Goal: Transaction & Acquisition: Subscribe to service/newsletter

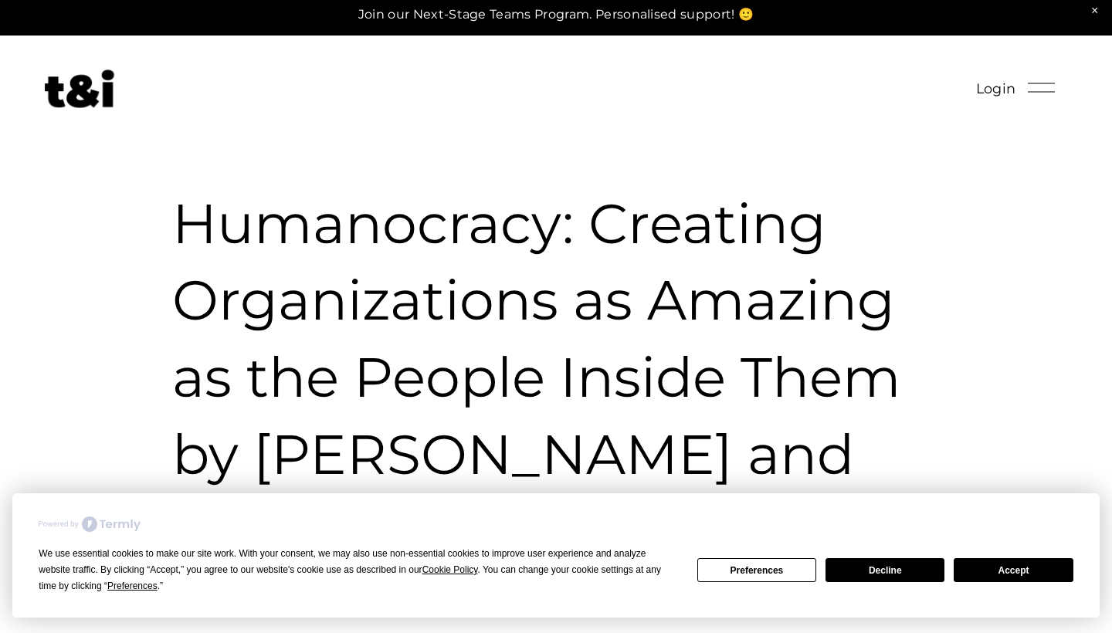
click at [1032, 93] on div at bounding box center [1041, 87] width 27 height 27
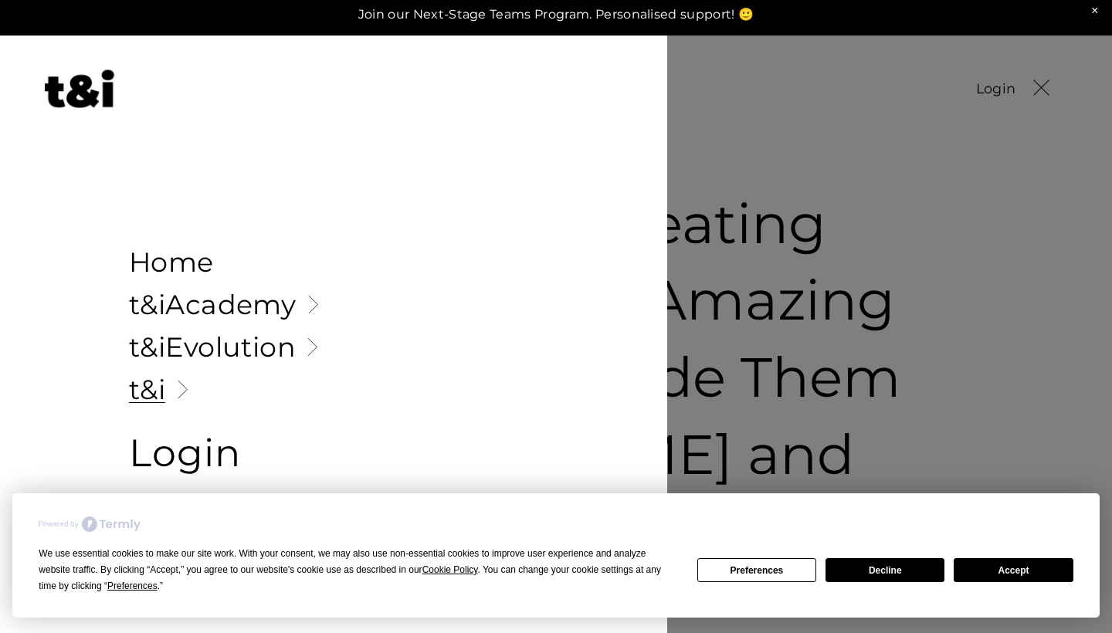
scroll to position [7, 0]
click at [220, 449] on span "Login" at bounding box center [185, 452] width 112 height 69
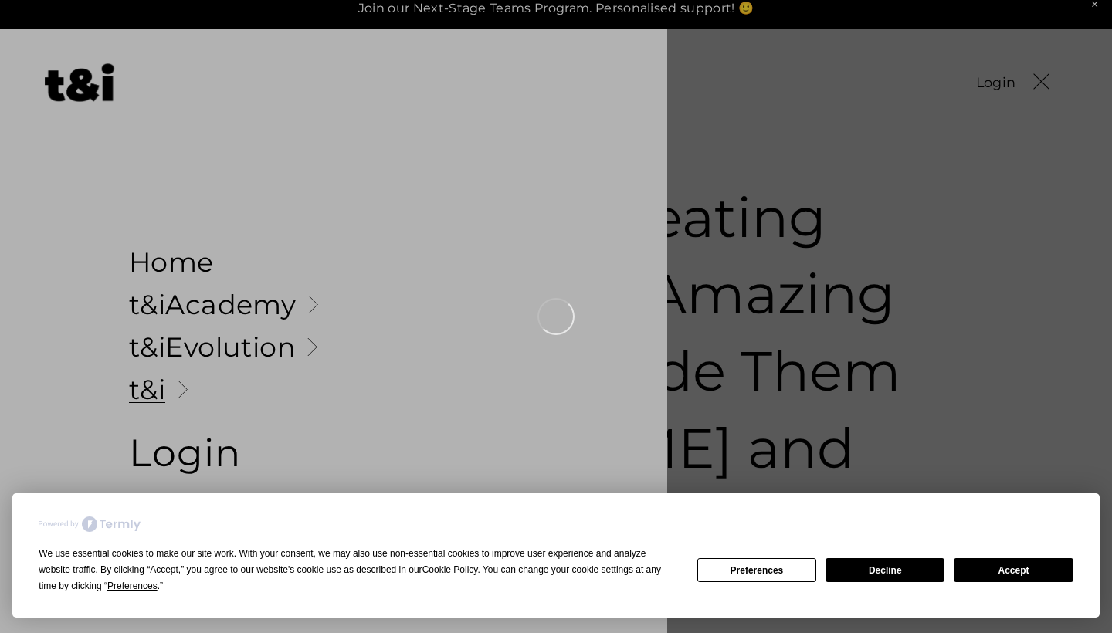
scroll to position [14, 0]
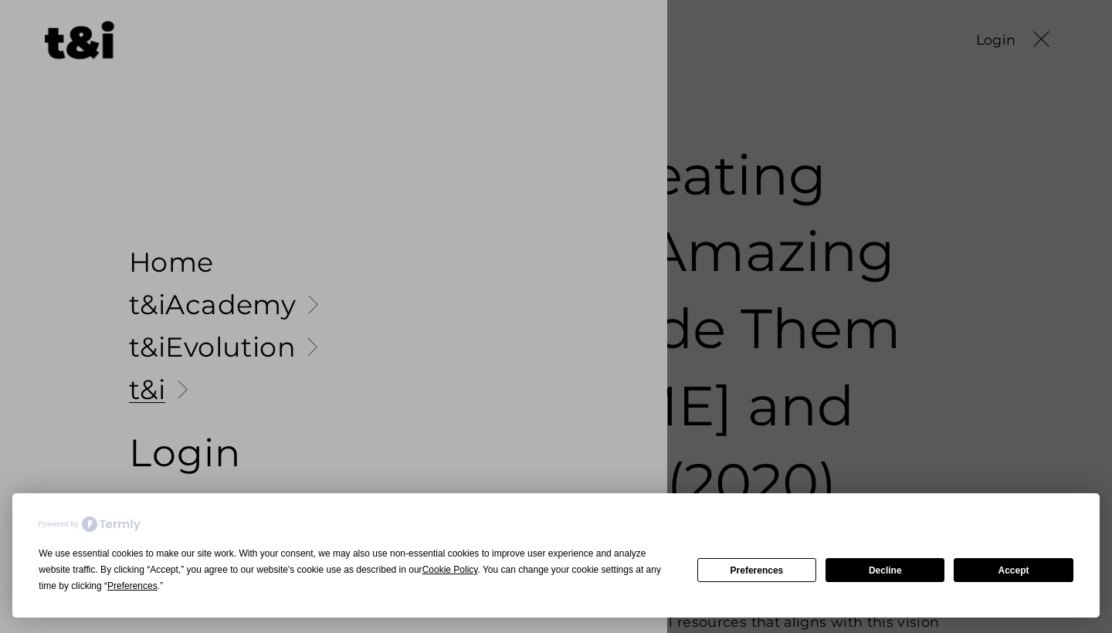
scroll to position [53, 1]
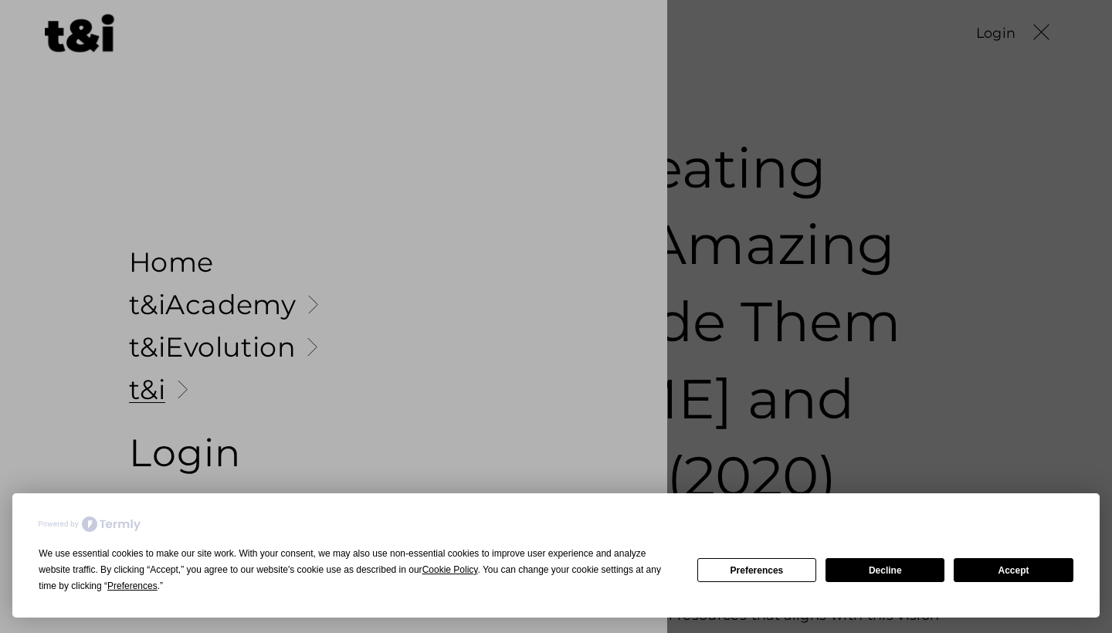
scroll to position [62, 0]
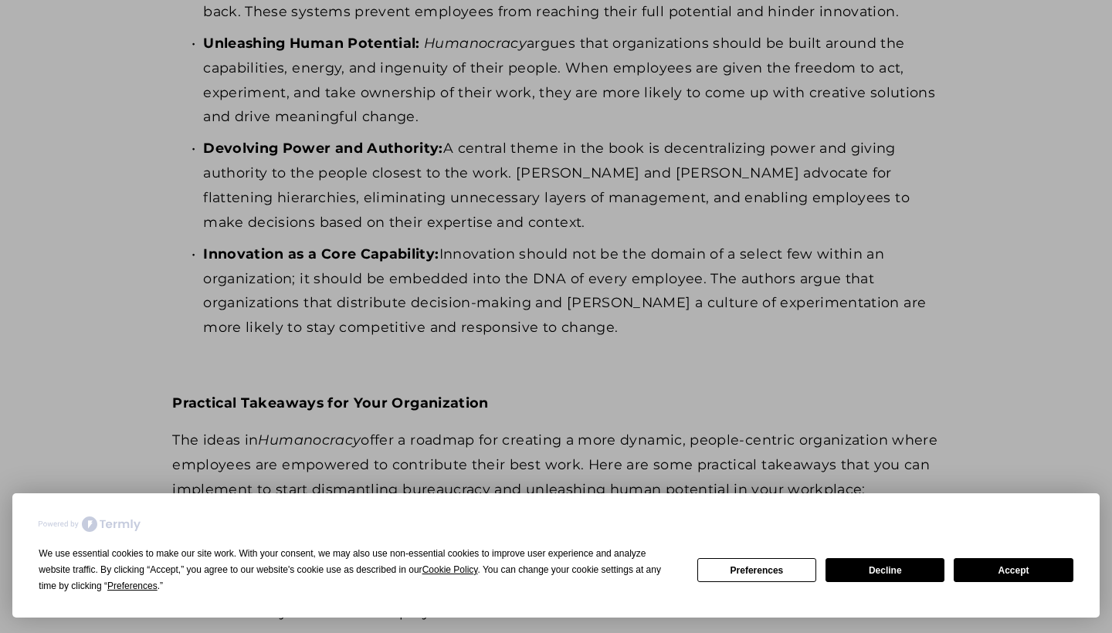
scroll to position [1073, 0]
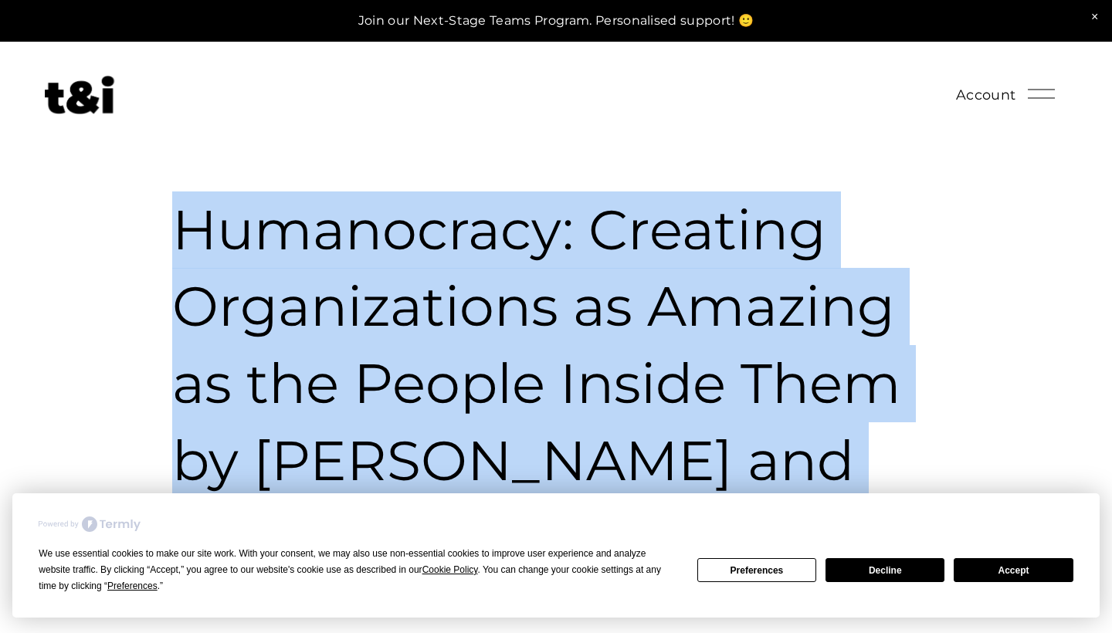
drag, startPoint x: 769, startPoint y: 267, endPoint x: 173, endPoint y: 225, distance: 597.5
copy div "Humanocracy: Creating Organizations as Amazing as the People Inside Them by Gar…"
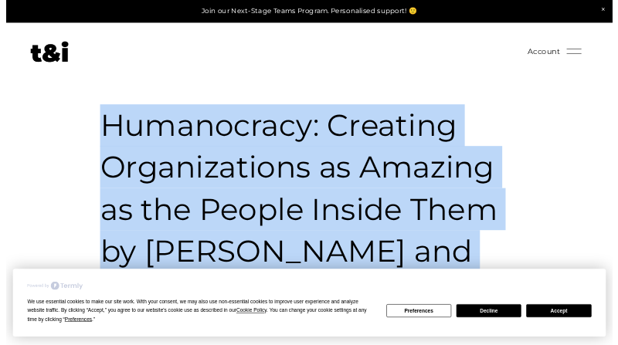
scroll to position [1, 0]
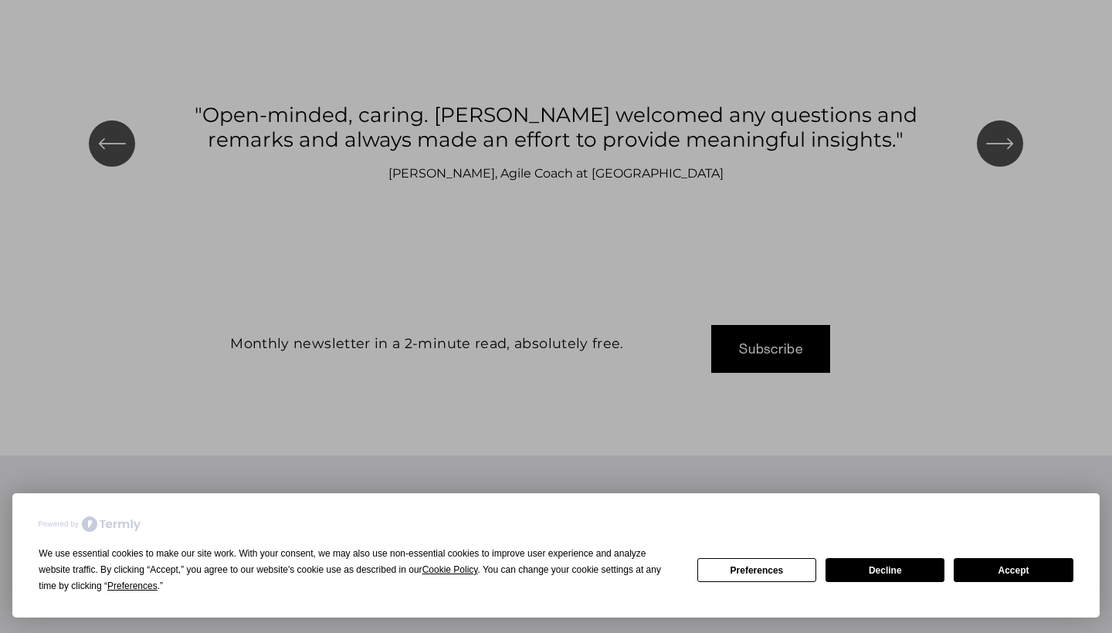
scroll to position [1708, 0]
click at [1028, 567] on button "Accept" at bounding box center [1013, 570] width 119 height 24
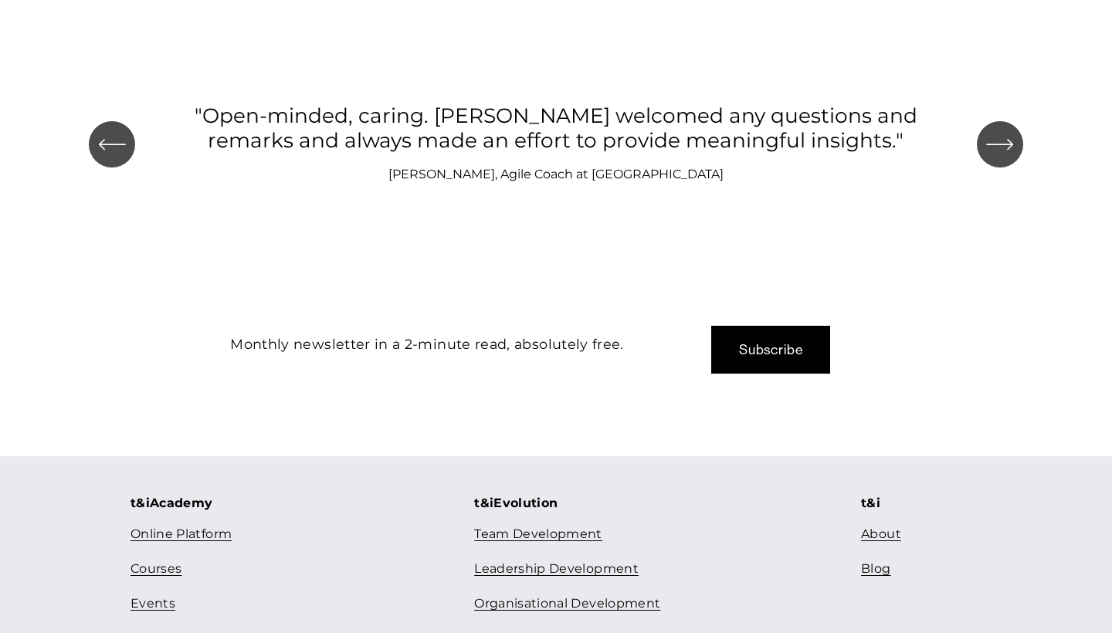
scroll to position [1708, 0]
click at [584, 524] on link "Team Development" at bounding box center [538, 535] width 128 height 22
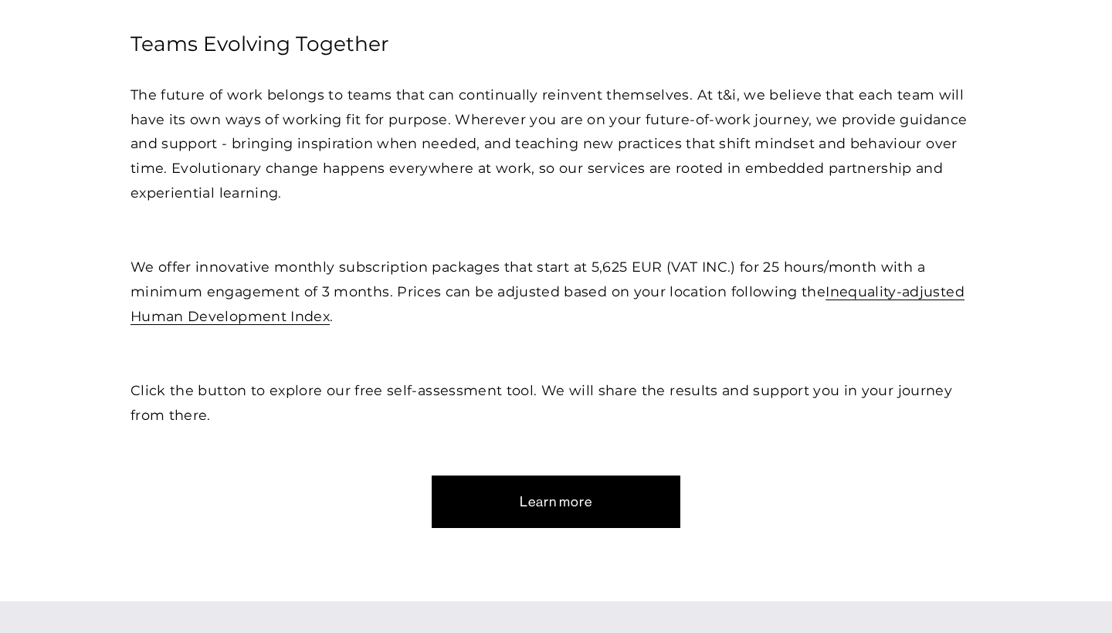
scroll to position [539, 0]
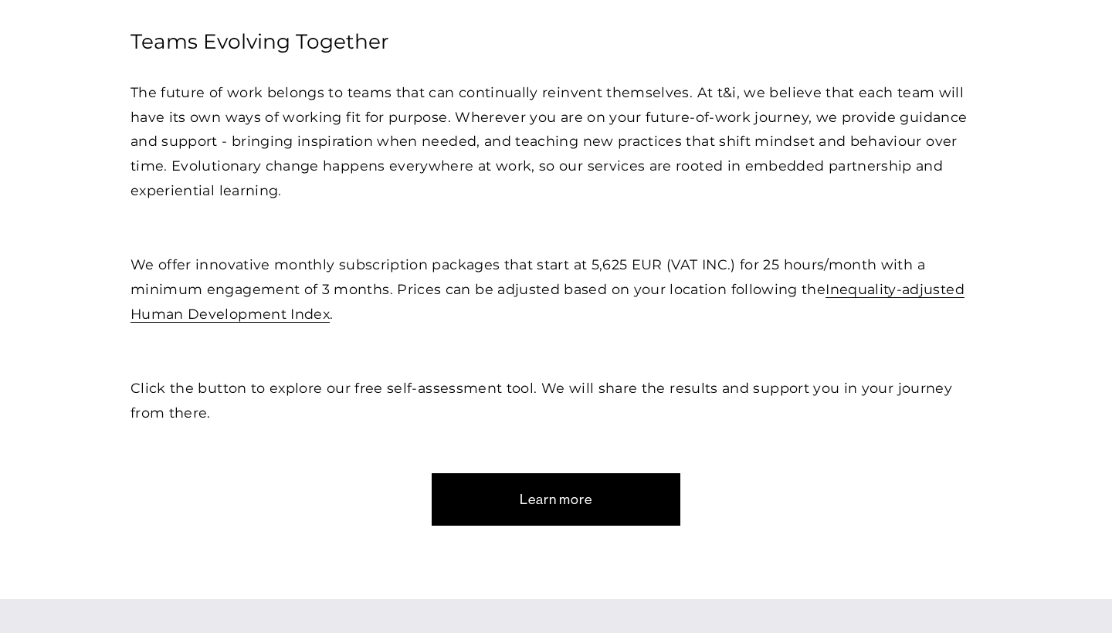
click at [564, 498] on link "Learn more" at bounding box center [556, 499] width 249 height 53
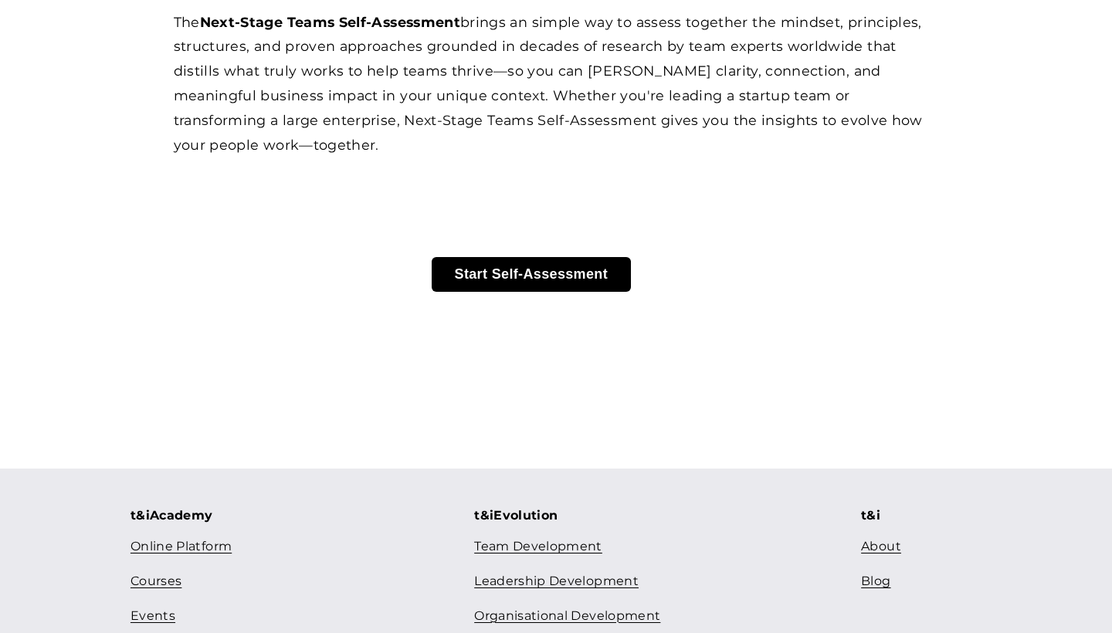
scroll to position [330, 0]
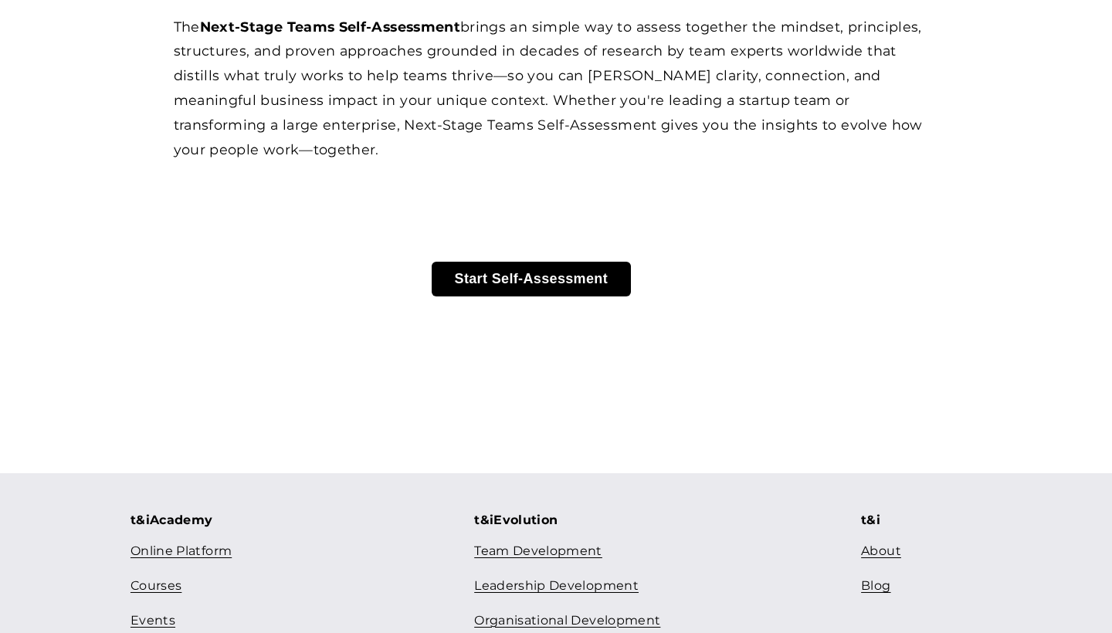
click at [554, 265] on button "Start Self-Assessment" at bounding box center [532, 279] width 200 height 35
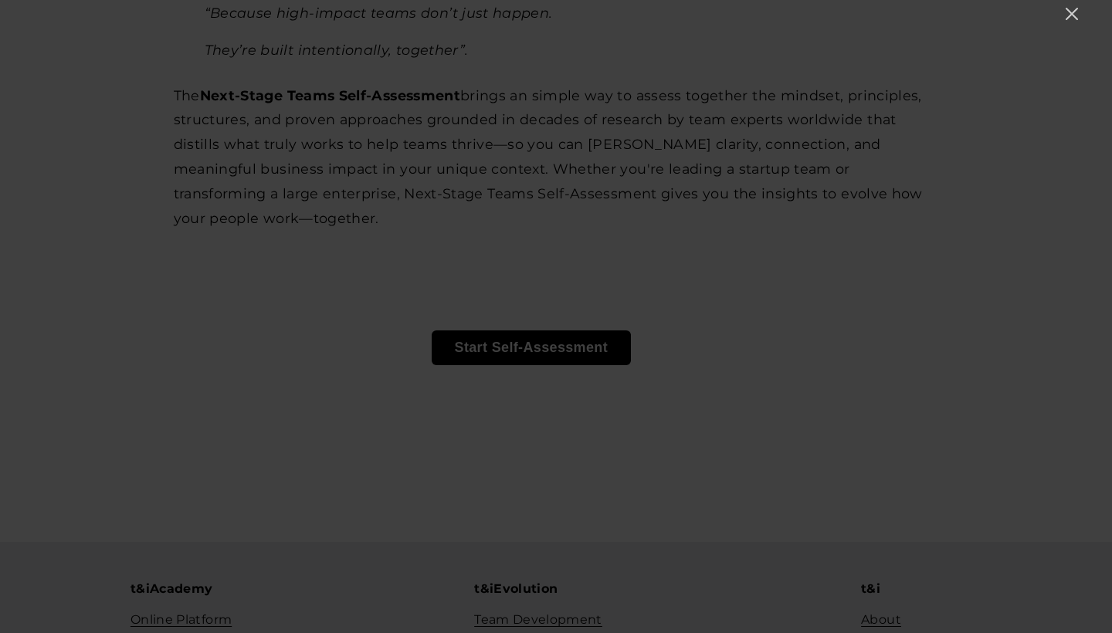
scroll to position [255, 0]
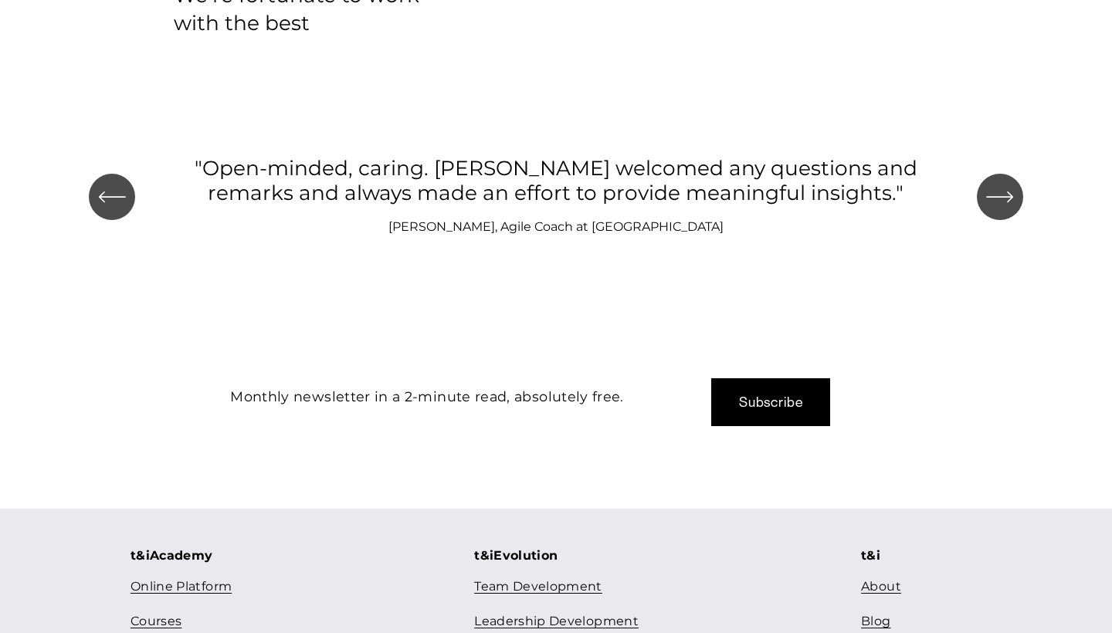
scroll to position [1671, 0]
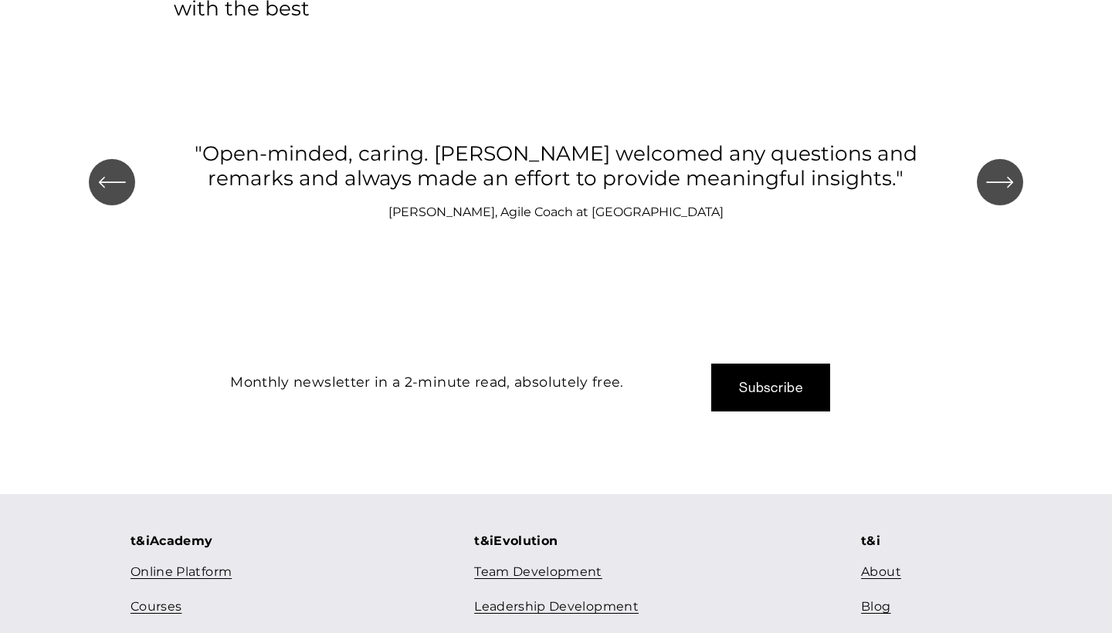
click at [766, 364] on button "Subscribe" at bounding box center [770, 388] width 119 height 49
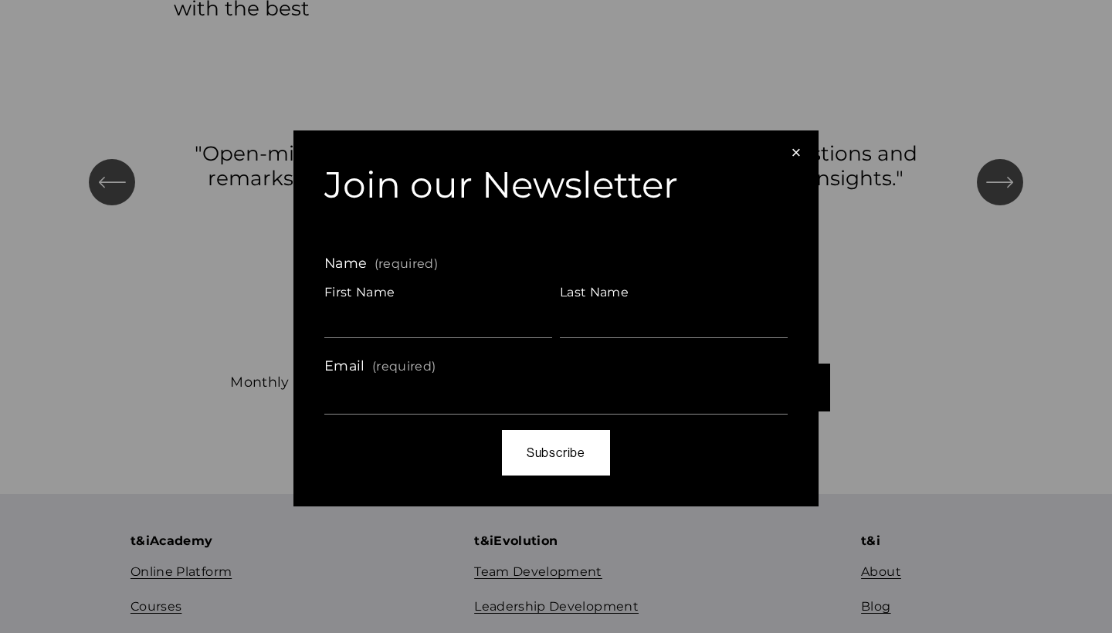
click at [419, 378] on label "Email (required)" at bounding box center [555, 368] width 463 height 28
click at [0, 0] on input "Email (required)" at bounding box center [0, 0] width 0 height 0
click at [414, 267] on span "(required)" at bounding box center [405, 264] width 63 height 12
click at [403, 265] on span "(required)" at bounding box center [405, 264] width 63 height 12
click at [370, 300] on div "First Name" at bounding box center [438, 294] width 228 height 24
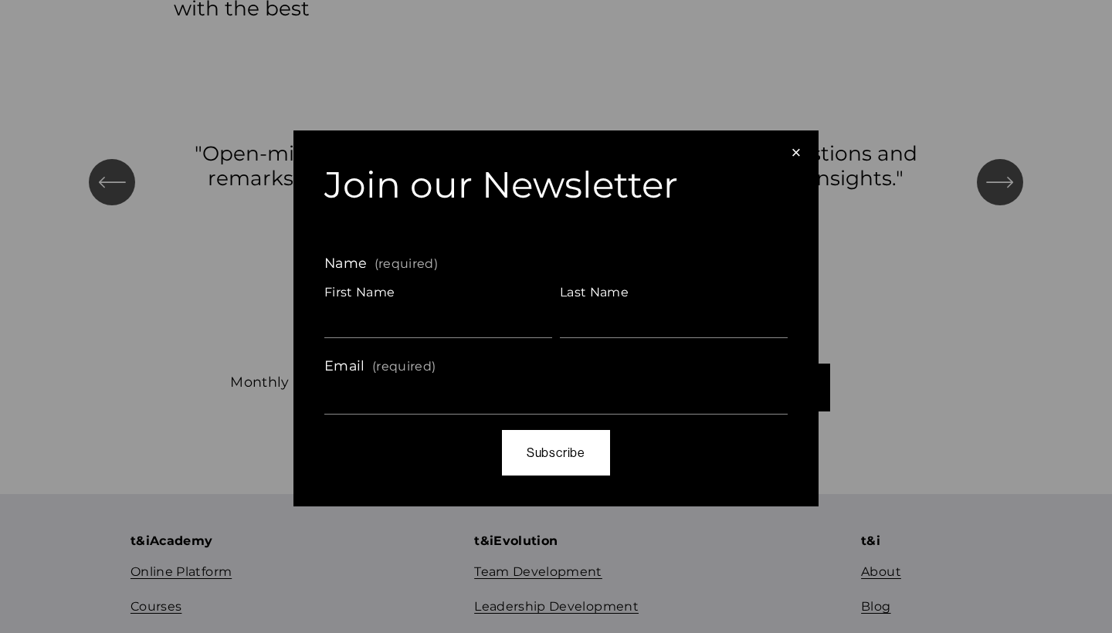
click at [370, 305] on input "First Name" at bounding box center [438, 321] width 228 height 33
click at [366, 316] on input "First Name" at bounding box center [438, 321] width 228 height 33
type input "*****"
type input "*******"
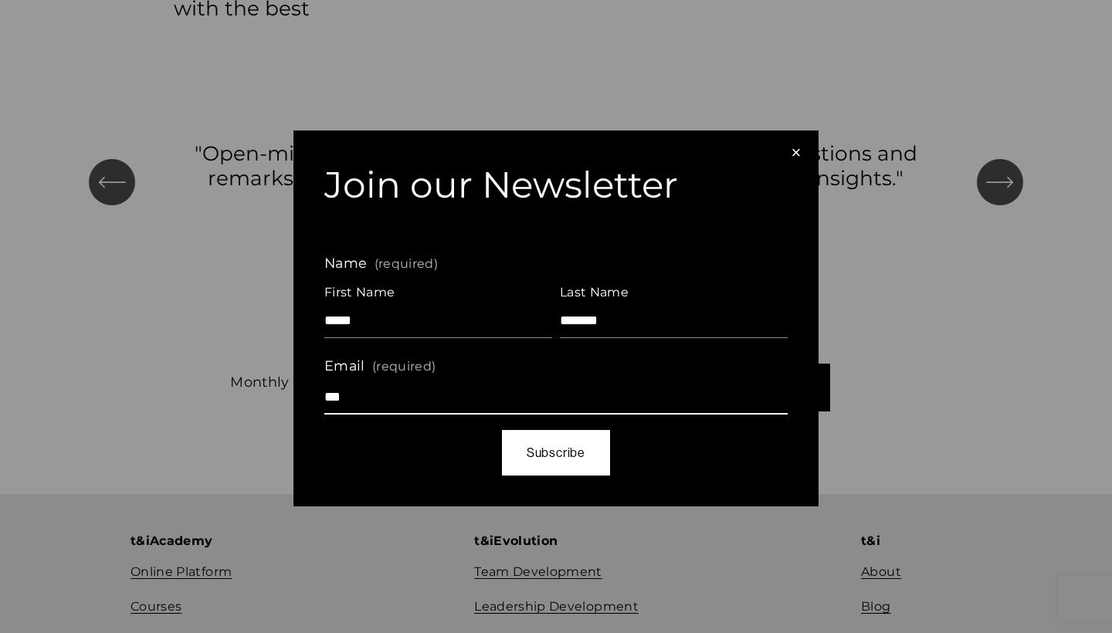
type input "**********"
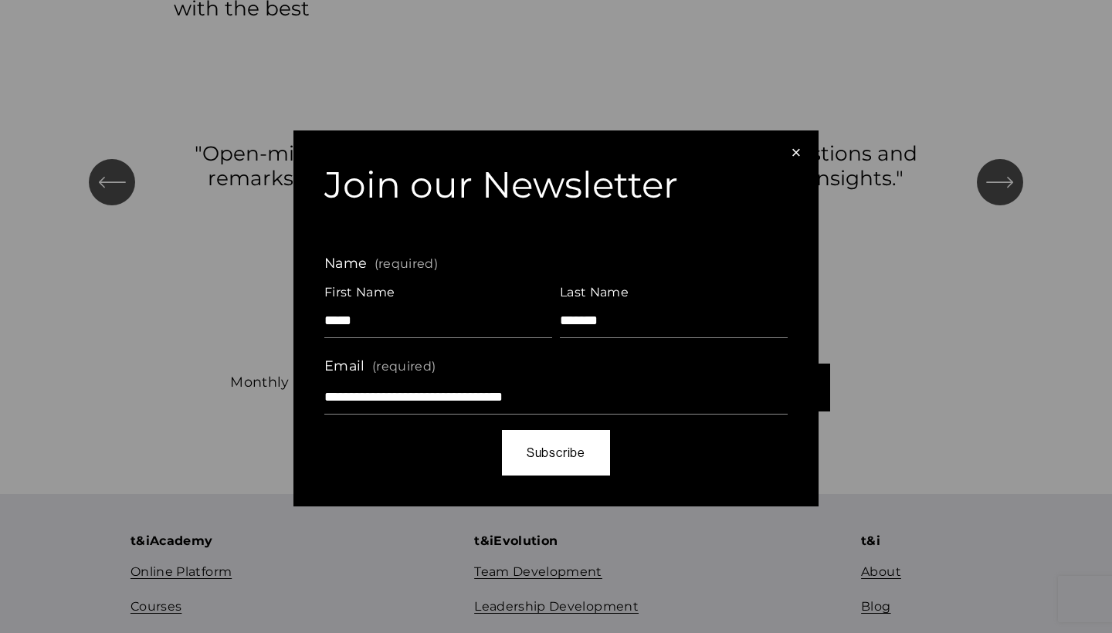
click at [547, 447] on button "Subscribe Subscribe" at bounding box center [556, 453] width 108 height 46
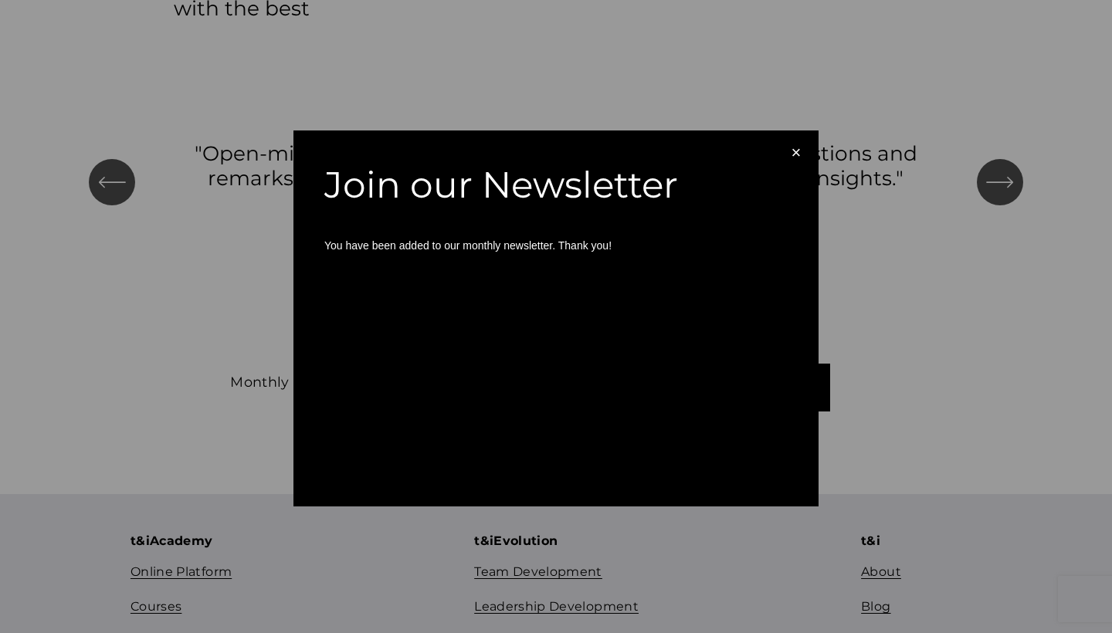
click at [664, 527] on div "**********" at bounding box center [556, 316] width 1112 height 633
click at [798, 150] on div "×" at bounding box center [796, 152] width 17 height 17
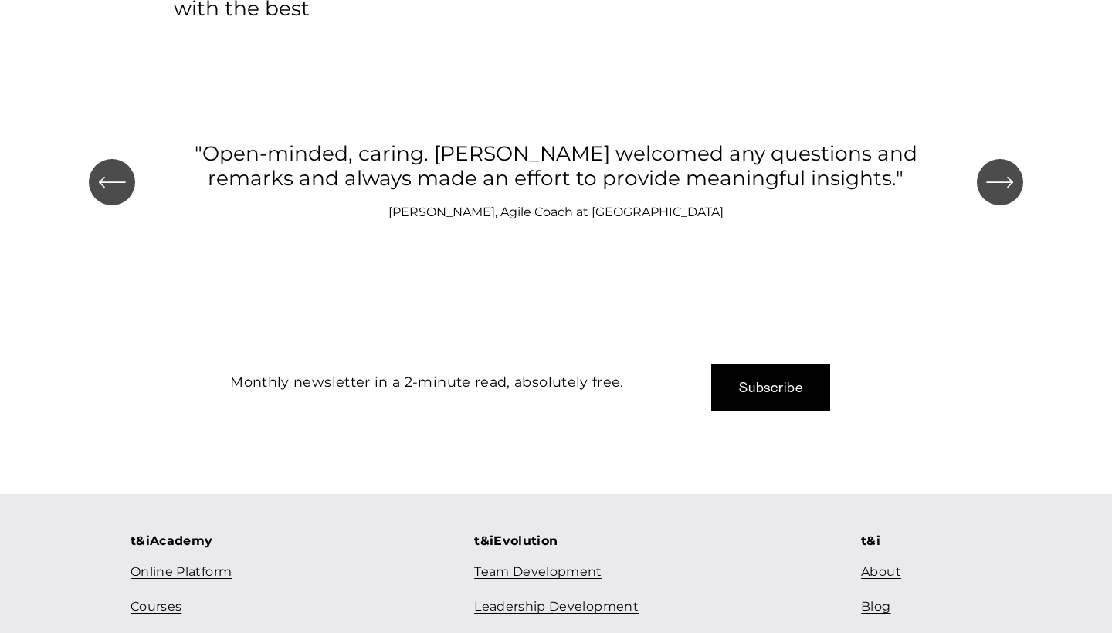
click at [551, 561] on link "Team Development" at bounding box center [538, 572] width 128 height 22
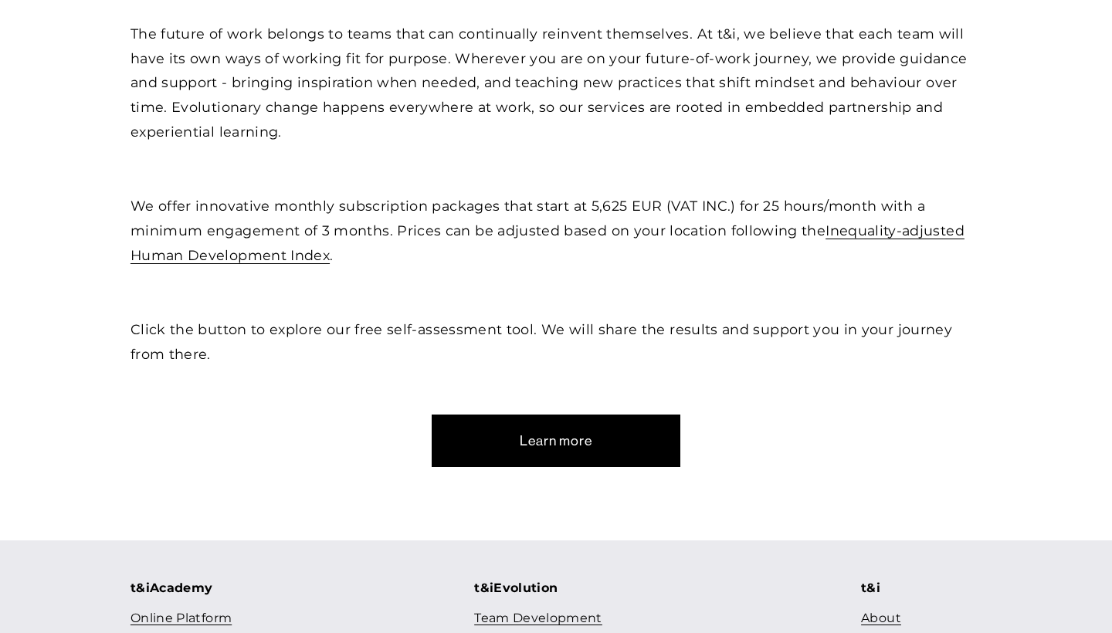
scroll to position [598, 0]
click at [559, 448] on link "Learn more" at bounding box center [556, 440] width 249 height 53
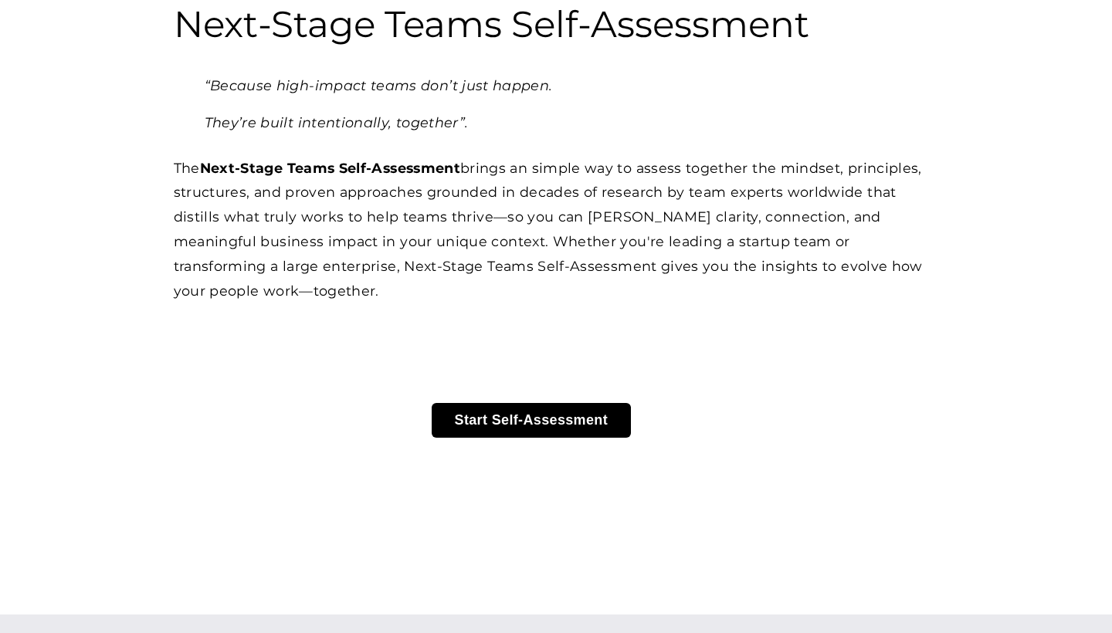
scroll to position [185, 0]
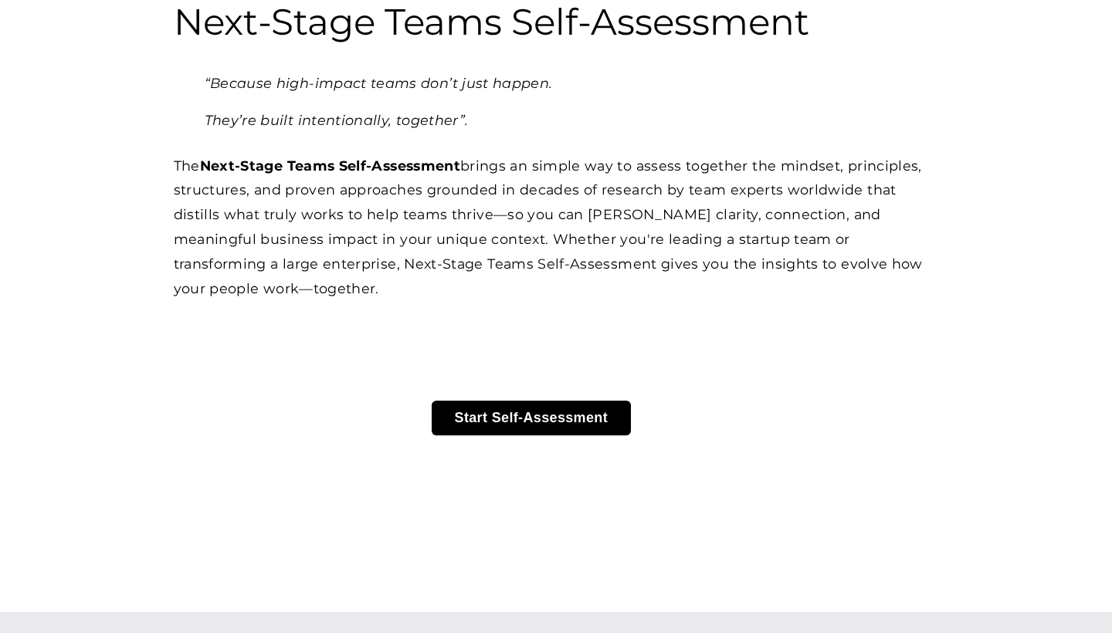
click at [551, 414] on button "Start Self-Assessment" at bounding box center [532, 418] width 200 height 35
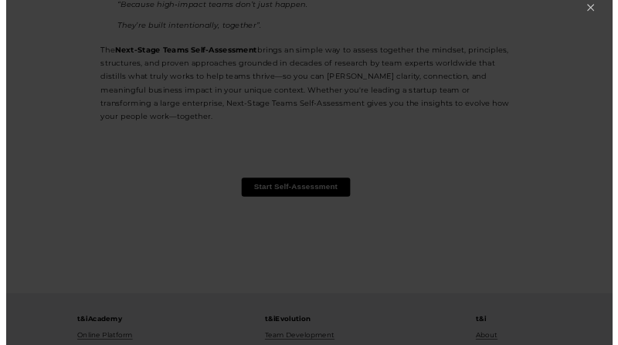
scroll to position [308, 0]
